Goal: Task Accomplishment & Management: Complete application form

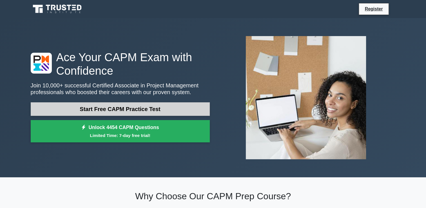
click at [110, 105] on link "Start Free CAPM Practice Test" at bounding box center [120, 109] width 179 height 14
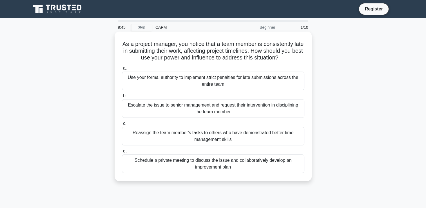
click at [171, 162] on div "Schedule a private meeting to discuss the issue and collaboratively develop an …" at bounding box center [213, 163] width 182 height 19
click at [122, 153] on input "d. Schedule a private meeting to discuss the issue and collaboratively develop …" at bounding box center [122, 151] width 0 height 4
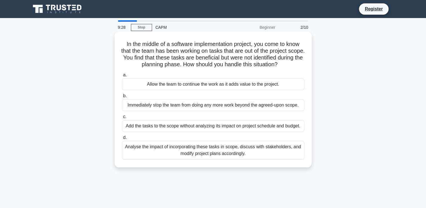
click at [166, 148] on div "Analyse the impact of incorporating these tasks in scope, discuss with stakehol…" at bounding box center [213, 150] width 182 height 19
click at [122, 139] on input "d. Analyse the impact of incorporating these tasks in scope, discuss with stake…" at bounding box center [122, 138] width 0 height 4
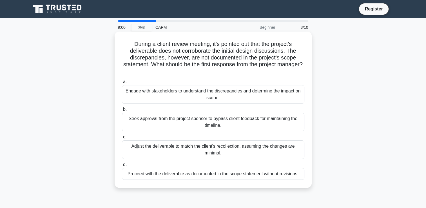
click at [162, 95] on div "Engage with stakeholders to understand the discrepancies and determine the impa…" at bounding box center [213, 94] width 182 height 19
click at [122, 84] on input "a. Engage with stakeholders to understand the discrepancies and determine the i…" at bounding box center [122, 82] width 0 height 4
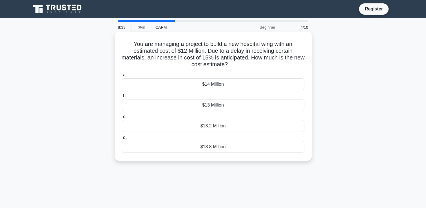
click at [213, 85] on div "$14 Million" at bounding box center [213, 84] width 182 height 12
click at [122, 77] on input "a. $14 Million" at bounding box center [122, 75] width 0 height 4
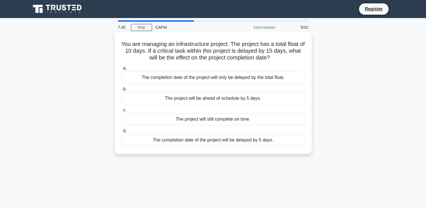
click at [215, 100] on div "The project will be ahead of schedule by 5 days." at bounding box center [213, 98] width 182 height 12
click at [122, 91] on input "b. The project will be ahead of schedule by 5 days." at bounding box center [122, 89] width 0 height 4
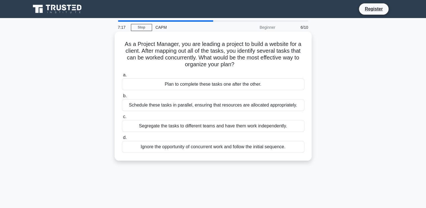
click at [223, 106] on div "Schedule these tasks in parallel, ensuring that resources are allocated appropr…" at bounding box center [213, 105] width 182 height 12
click at [122, 98] on input "b. Schedule these tasks in parallel, ensuring that resources are allocated appr…" at bounding box center [122, 96] width 0 height 4
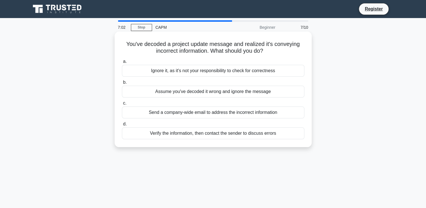
click at [172, 135] on div "Verify the information, then contact the sender to discuss errors" at bounding box center [213, 133] width 182 height 12
click at [122, 126] on input "d. Verify the information, then contact the sender to discuss errors" at bounding box center [122, 124] width 0 height 4
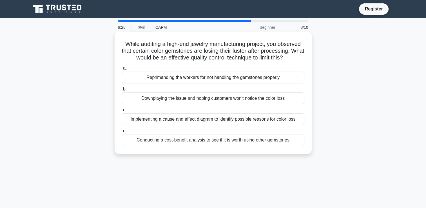
click at [193, 121] on div "Implementing a cause and effect diagram to identify possible reasons for color …" at bounding box center [213, 119] width 182 height 12
click at [122, 112] on input "c. Implementing a cause and effect diagram to identify possible reasons for col…" at bounding box center [122, 110] width 0 height 4
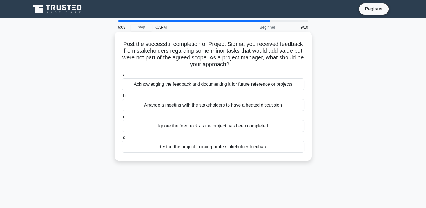
click at [182, 86] on div "Acknowledging the feedback and documenting it for future reference or projects" at bounding box center [213, 84] width 182 height 12
click at [122, 77] on input "a. Acknowledging the feedback and documenting it for future reference or projec…" at bounding box center [122, 75] width 0 height 4
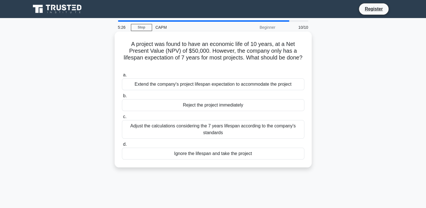
click at [244, 131] on div "Adjust the calculations considering the 7 years lifespan according to the compa…" at bounding box center [213, 129] width 182 height 19
click at [122, 119] on input "c. Adjust the calculations considering the 7 years lifespan according to the co…" at bounding box center [122, 117] width 0 height 4
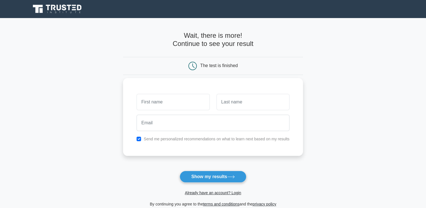
click at [180, 99] on input "text" at bounding box center [173, 102] width 73 height 16
click at [214, 174] on button "Show my results" at bounding box center [213, 177] width 66 height 12
click at [188, 101] on input "text" at bounding box center [173, 102] width 73 height 16
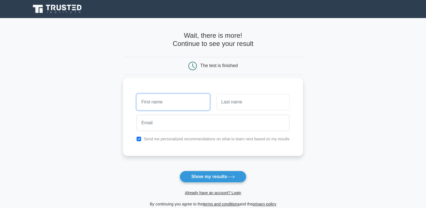
click at [182, 105] on input "text" at bounding box center [173, 102] width 73 height 16
type input "g"
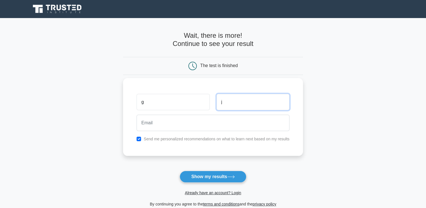
type input "j"
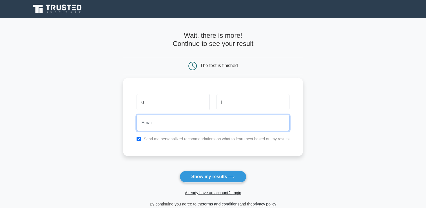
click at [177, 124] on input "email" at bounding box center [213, 123] width 153 height 16
type input "[EMAIL_ADDRESS][DOMAIN_NAME]"
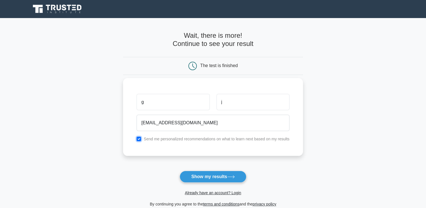
click at [138, 139] on input "checkbox" at bounding box center [139, 139] width 5 height 5
checkbox input "false"
drag, startPoint x: 205, startPoint y: 175, endPoint x: 194, endPoint y: 179, distance: 11.2
click at [194, 179] on button "Show my results" at bounding box center [213, 177] width 66 height 12
